Goal: Information Seeking & Learning: Learn about a topic

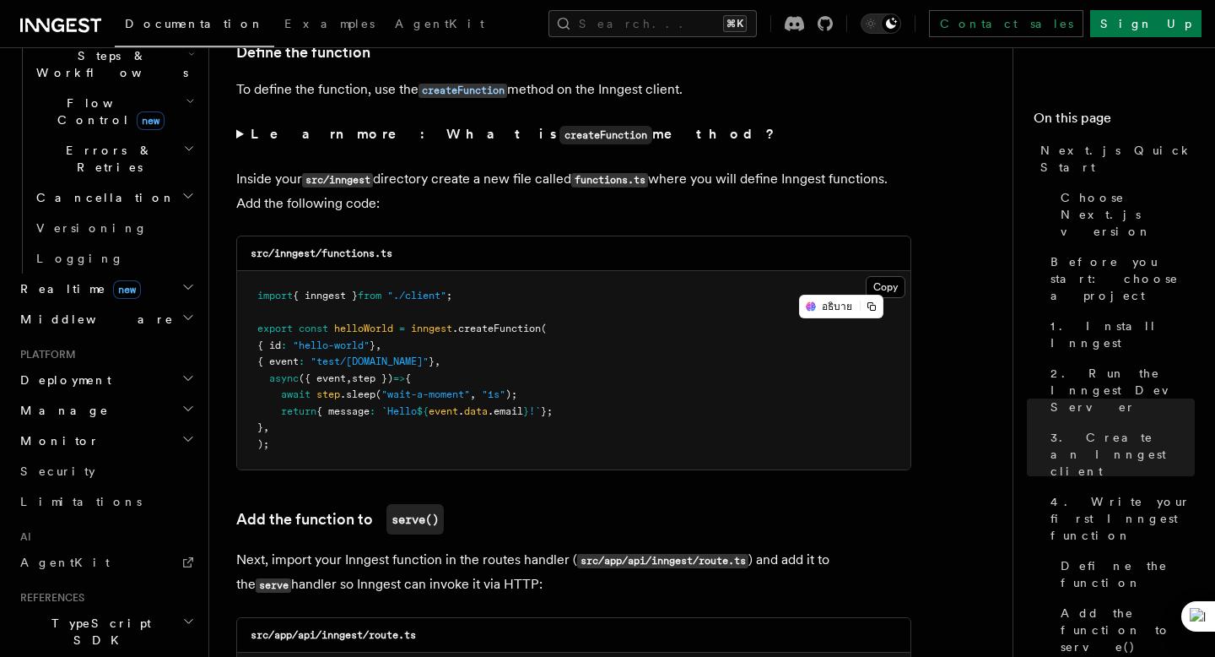
scroll to position [582, 0]
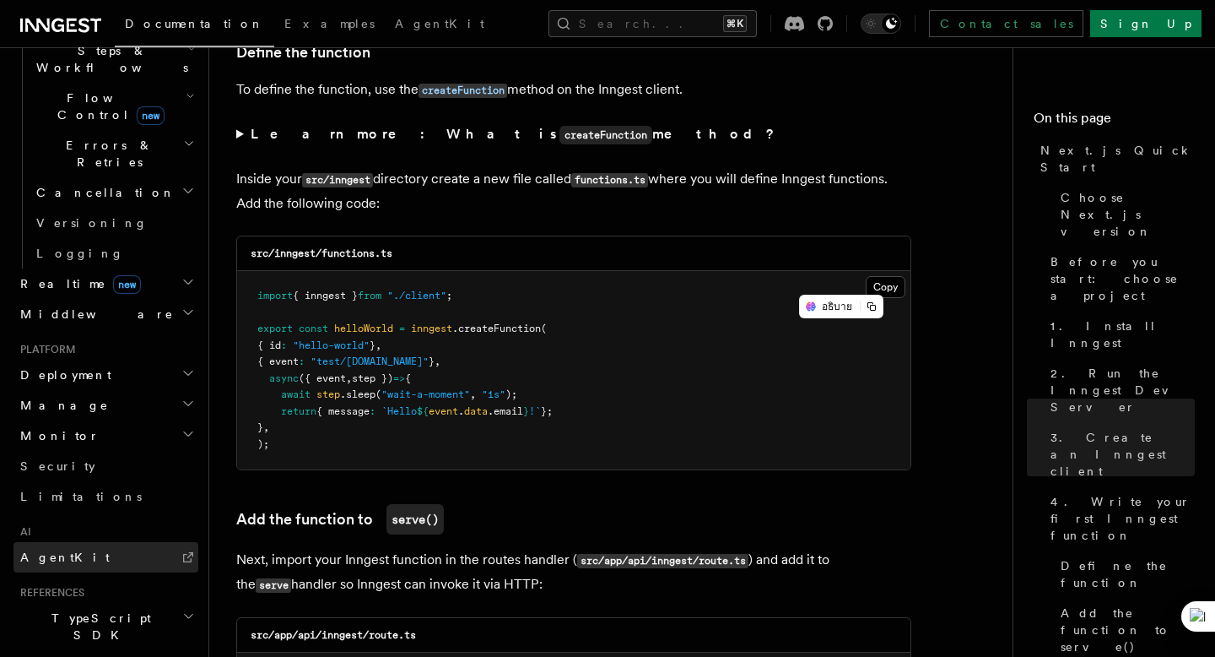
click at [73, 542] on link "AgentKit" at bounding box center [106, 557] width 185 height 30
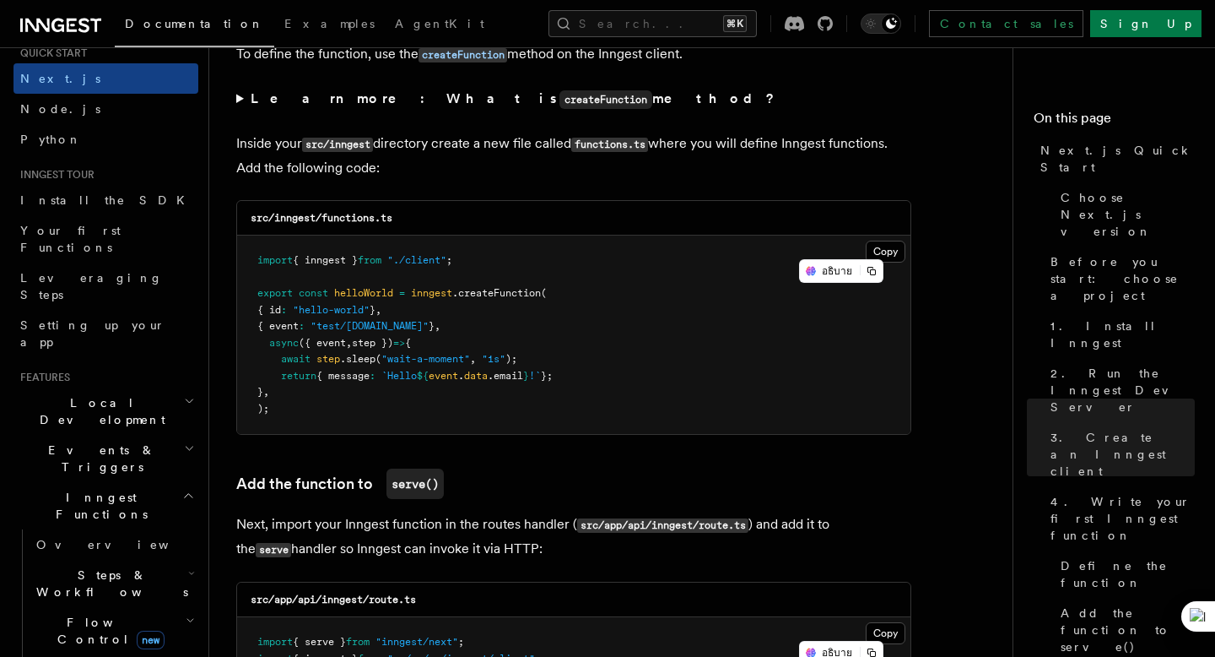
scroll to position [56, 0]
click at [143, 484] on h2 "Inngest Functions" at bounding box center [106, 507] width 185 height 47
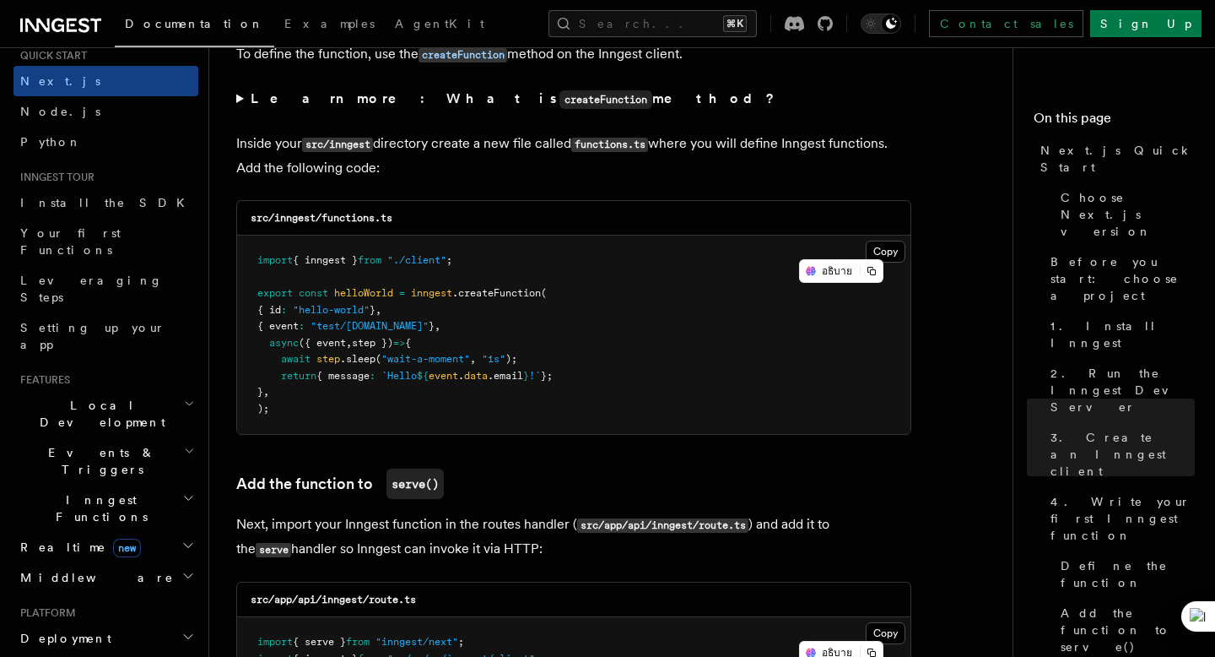
click at [143, 484] on h2 "Inngest Functions" at bounding box center [106, 507] width 185 height 47
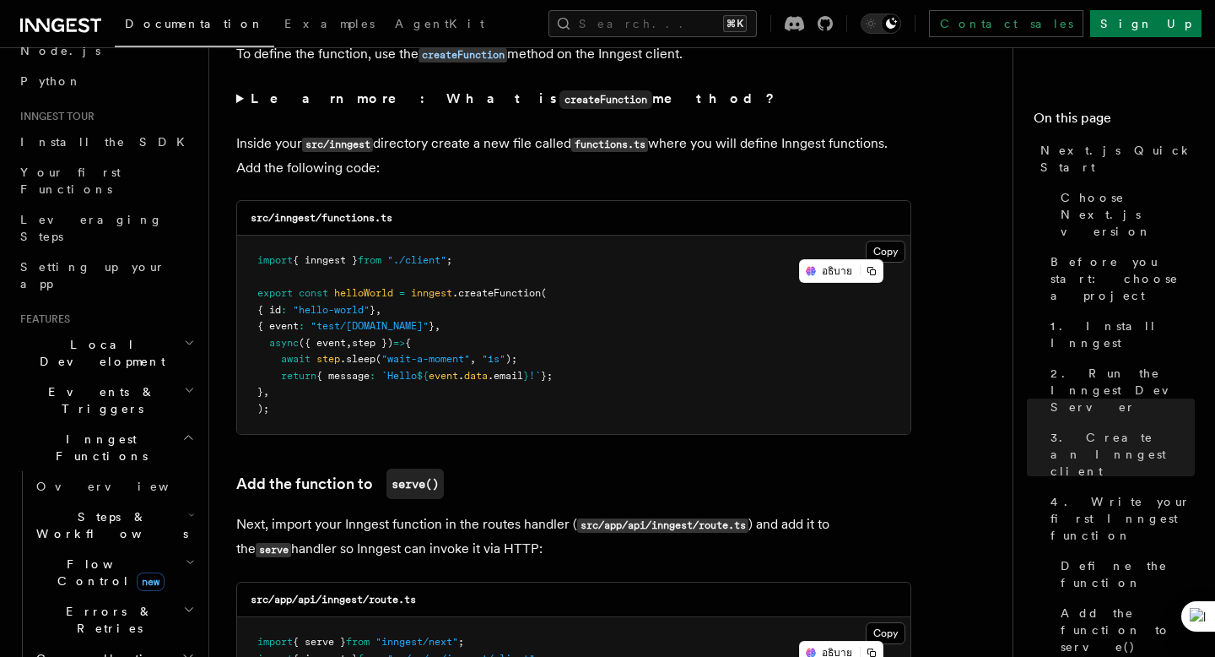
scroll to position [123, 0]
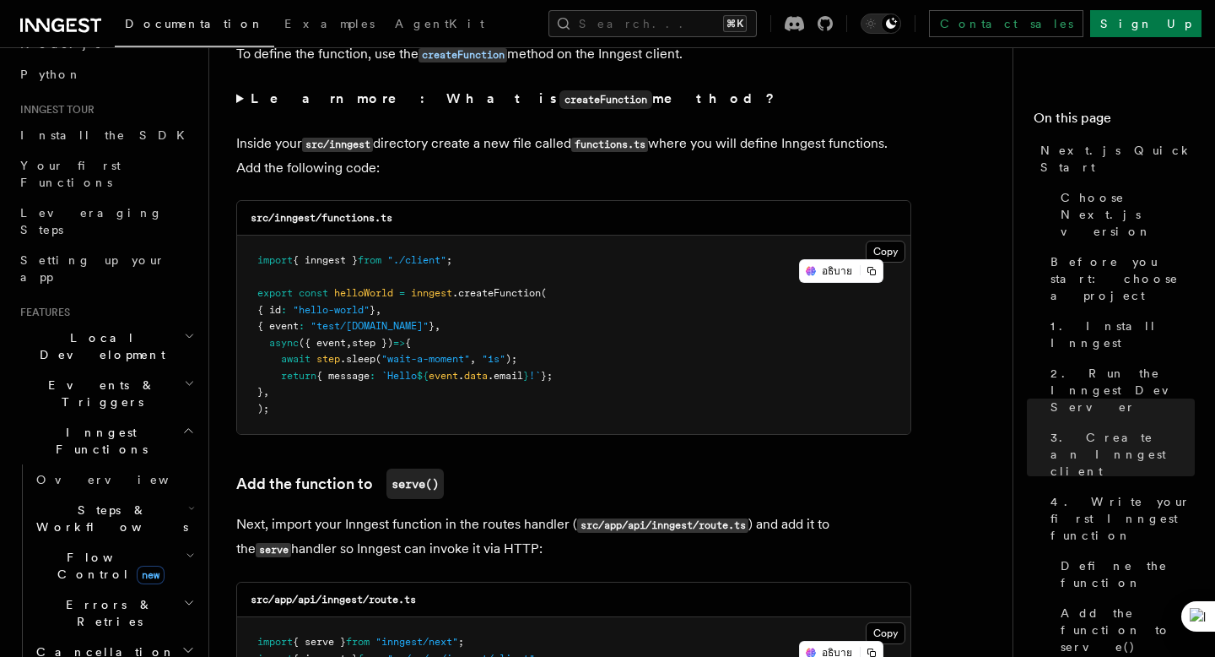
click at [106, 501] on span "Steps & Workflows" at bounding box center [109, 518] width 159 height 34
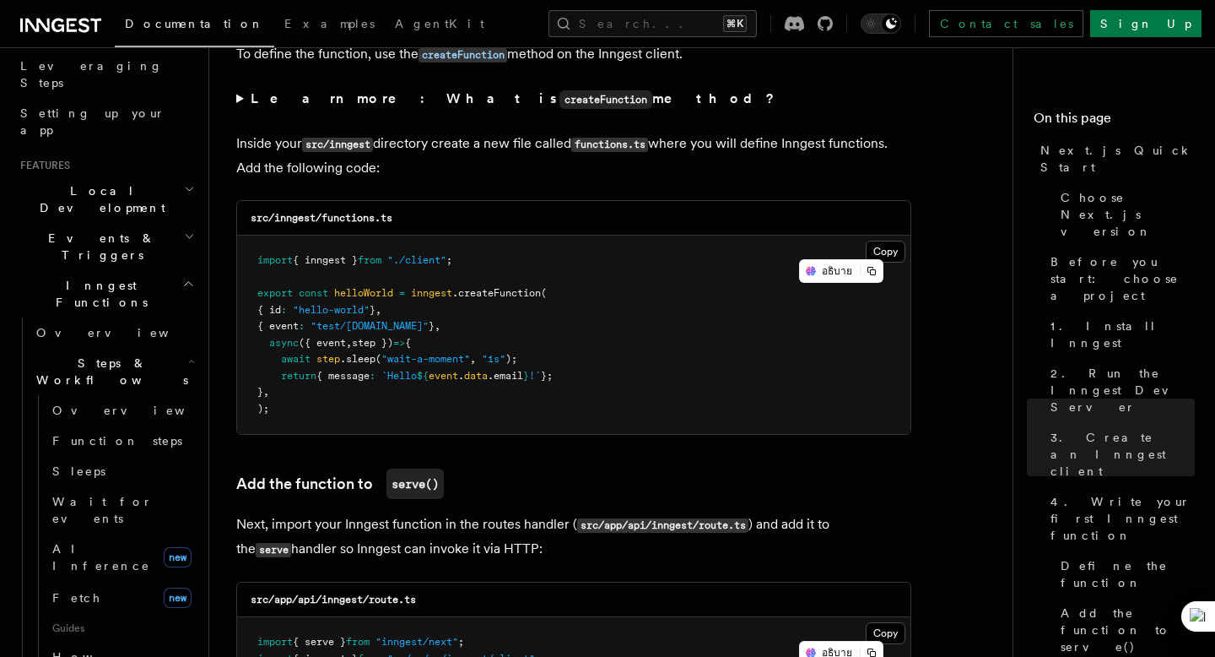
scroll to position [273, 0]
click at [104, 539] on span "AI Inference" at bounding box center [101, 554] width 98 height 30
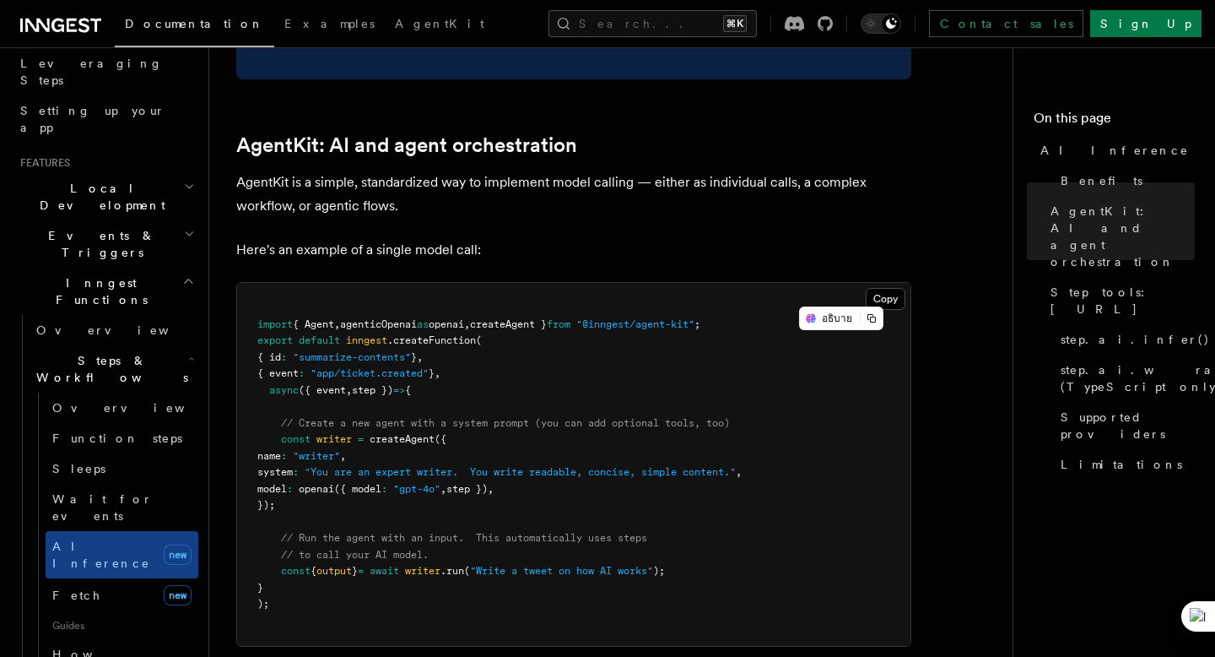
scroll to position [911, 0]
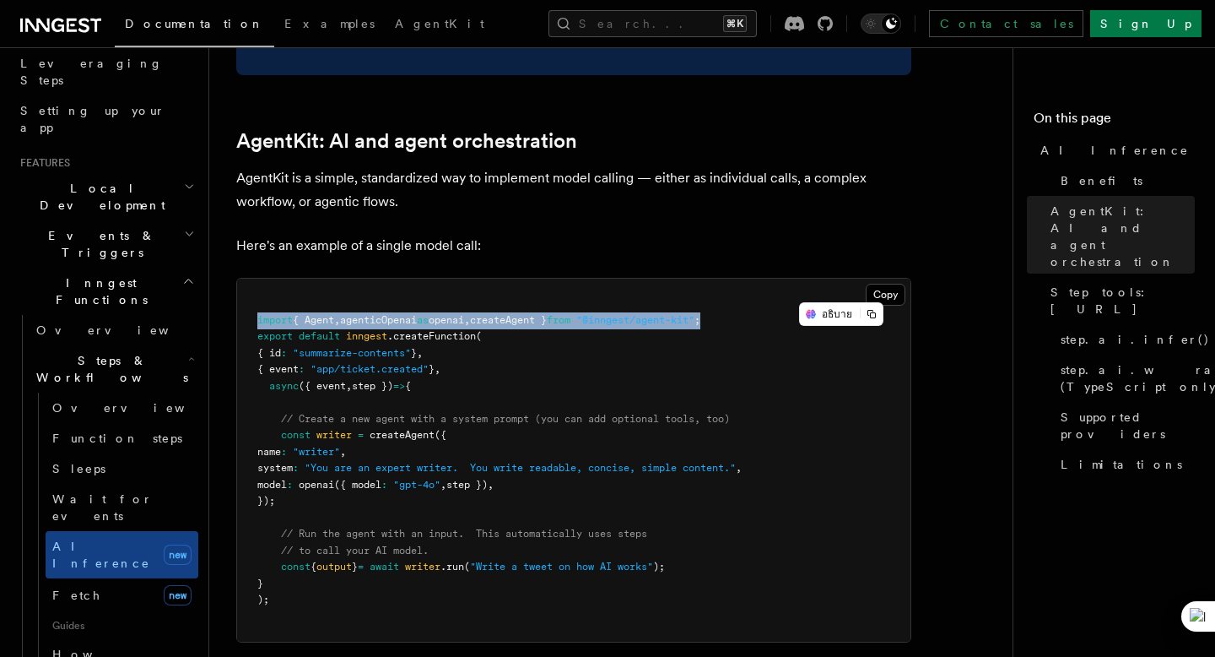
drag, startPoint x: 754, startPoint y: 251, endPoint x: 256, endPoint y: 254, distance: 497.9
click at [256, 278] on pre "import { Agent , agenticOpenai as openai , createAgent } from "@inngest/agent-k…" at bounding box center [573, 459] width 673 height 363
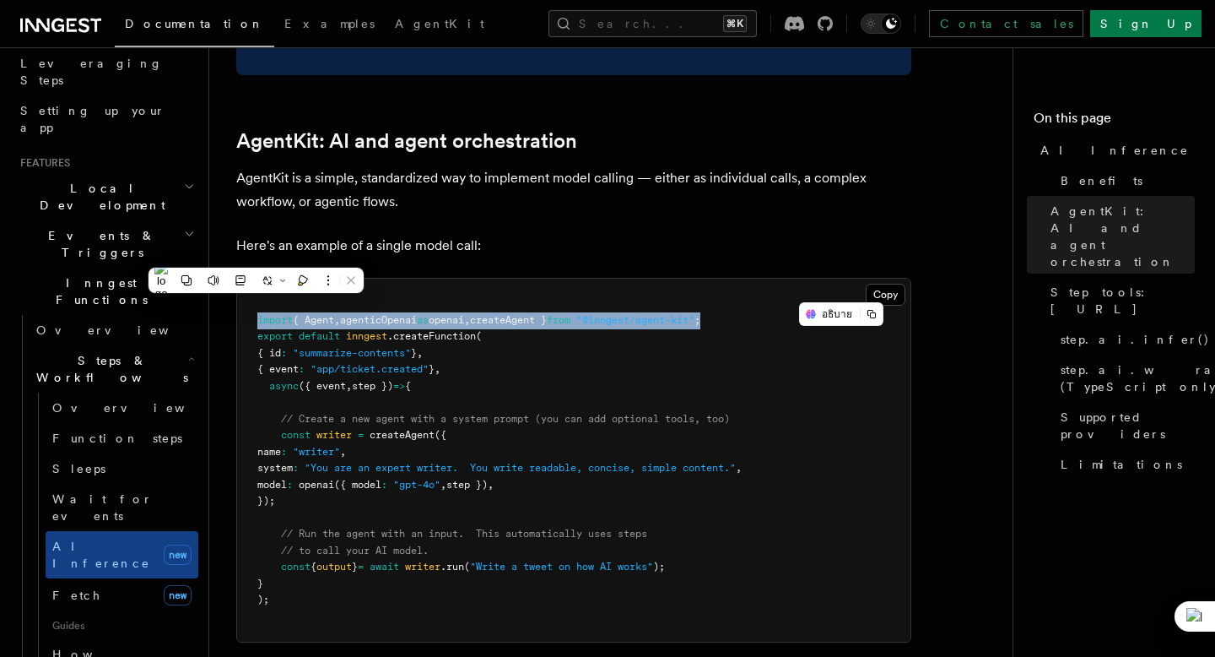
copy span "import { Agent , agenticOpenai as openai , createAgent } from "@inngest/agent-k…"
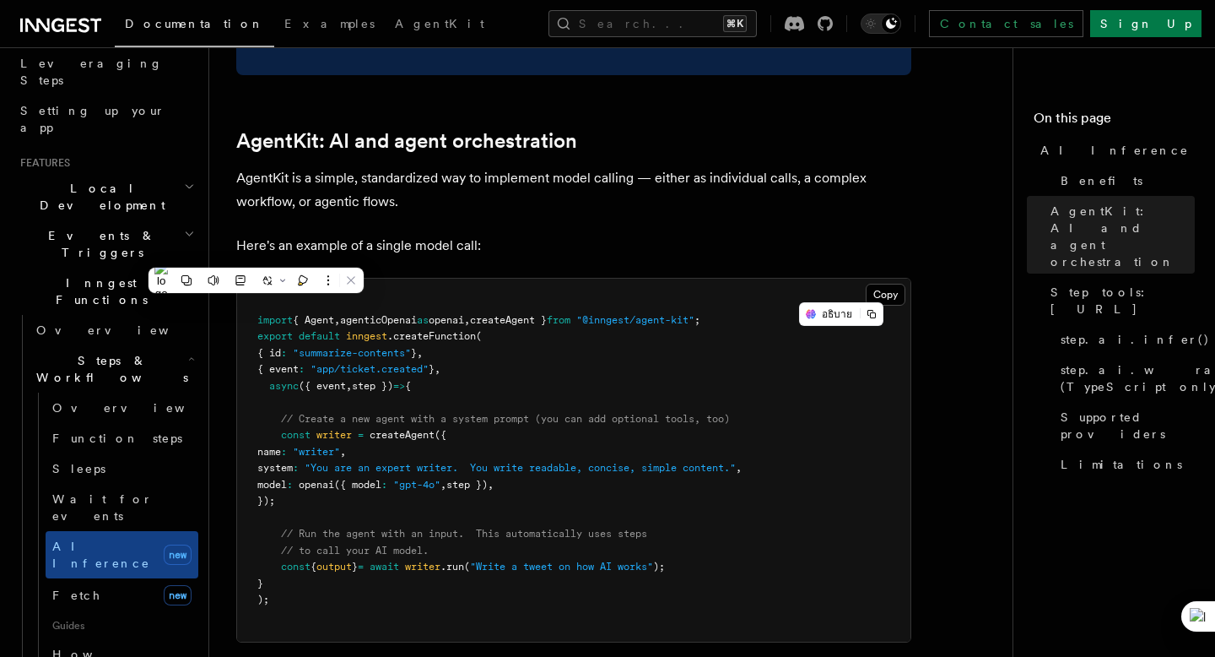
click at [583, 321] on pre "import { Agent , agenticOpenai as openai , createAgent } from "@inngest/agent-k…" at bounding box center [573, 459] width 673 height 363
drag, startPoint x: 310, startPoint y: 434, endPoint x: 215, endPoint y: 371, distance: 113.3
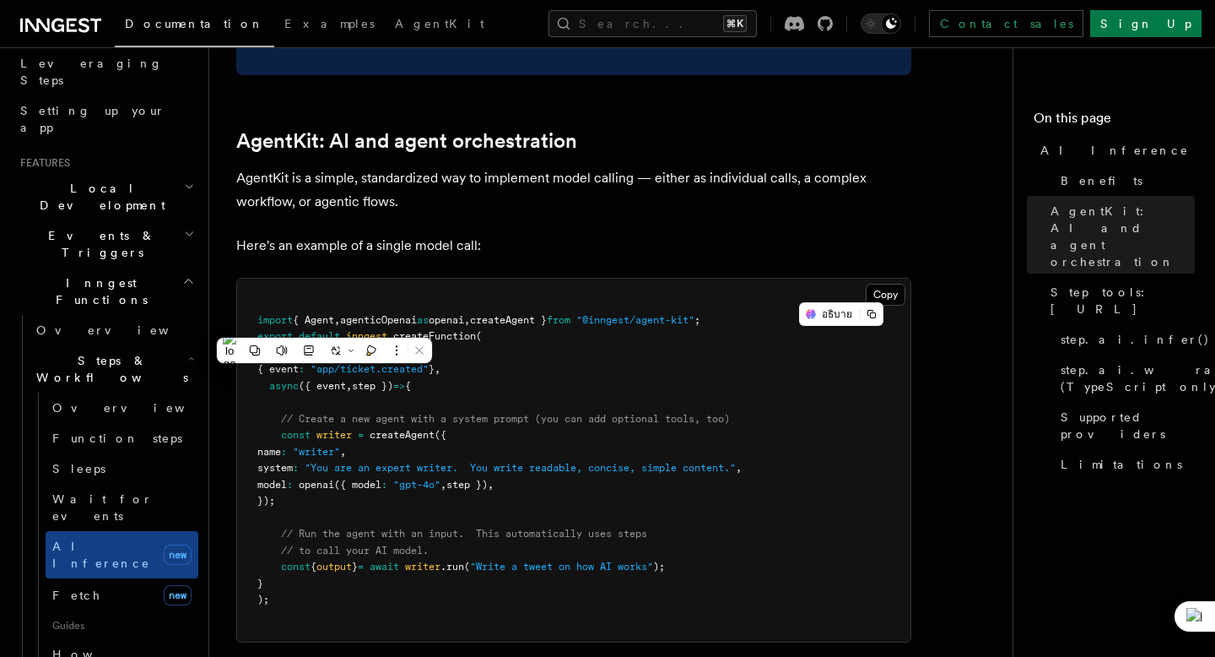
copy code "const writer = createAgent ({ name : "writer" , system : "You are an expert wri…"
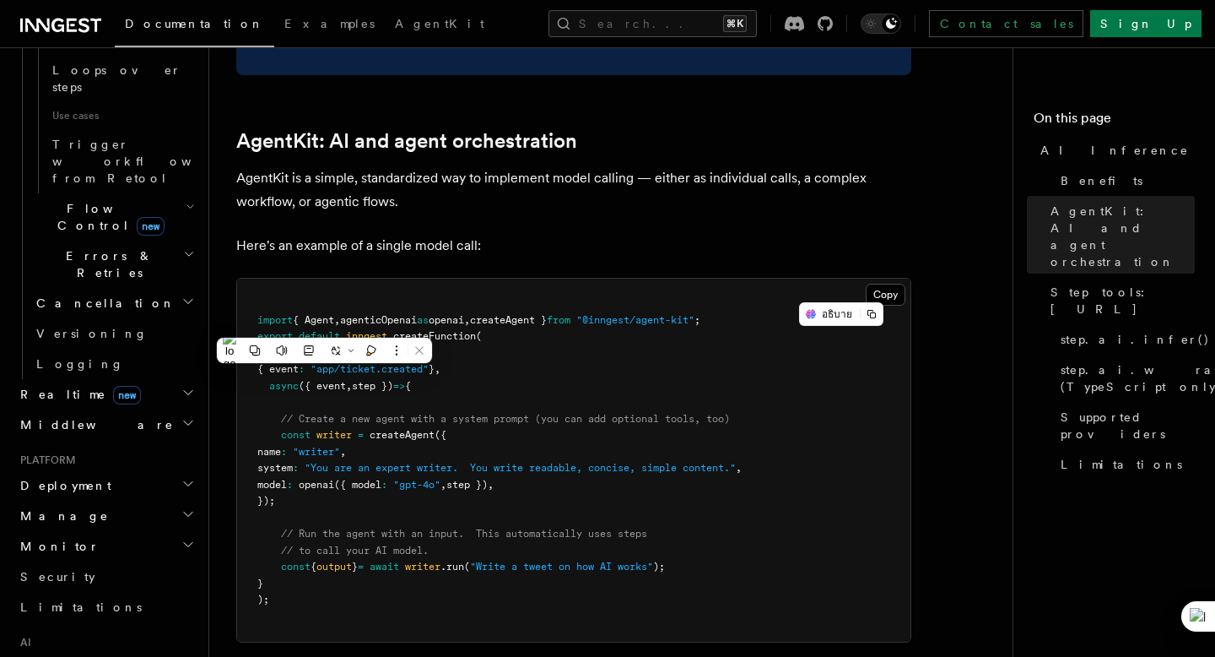
scroll to position [1030, 0]
click at [68, 648] on link "AgentKit" at bounding box center [106, 663] width 185 height 30
